Goal: Navigation & Orientation: Find specific page/section

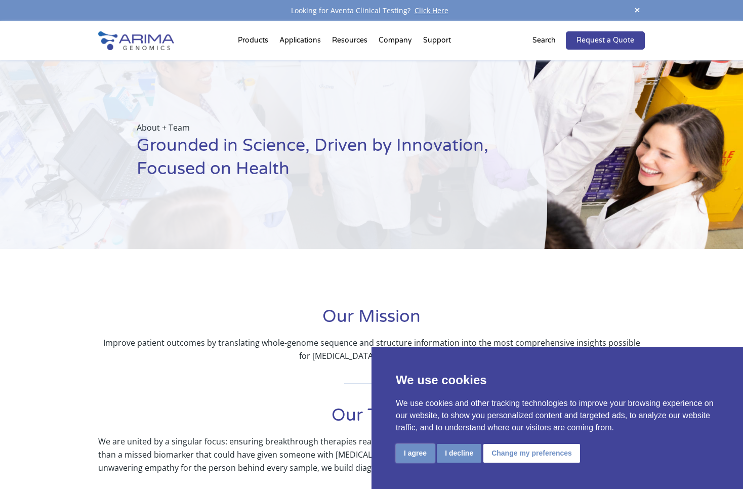
click at [417, 452] on button "I agree" at bounding box center [415, 453] width 39 height 19
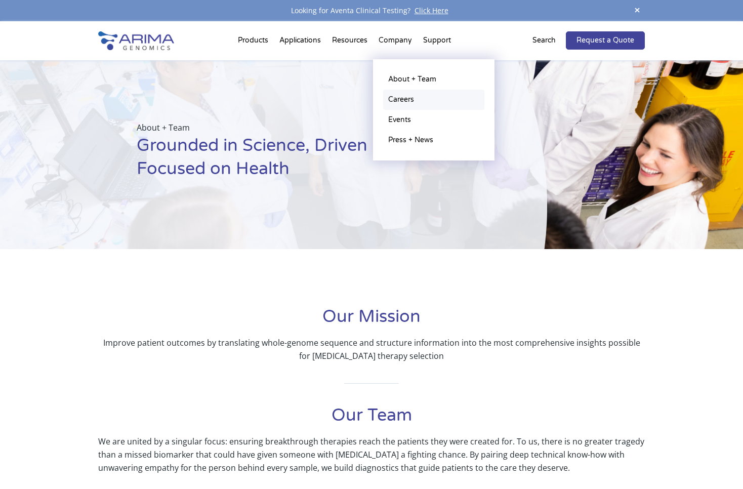
click at [397, 102] on link "Careers" at bounding box center [433, 100] width 101 height 20
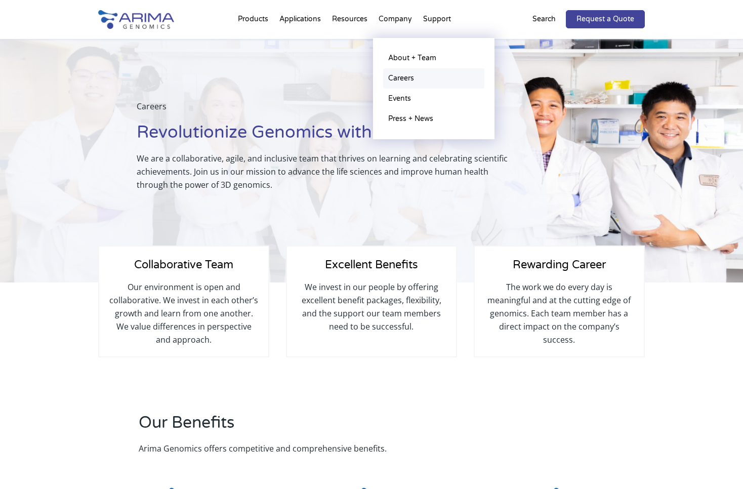
click at [394, 74] on link "Careers" at bounding box center [433, 78] width 101 height 20
